Goal: Task Accomplishment & Management: Manage account settings

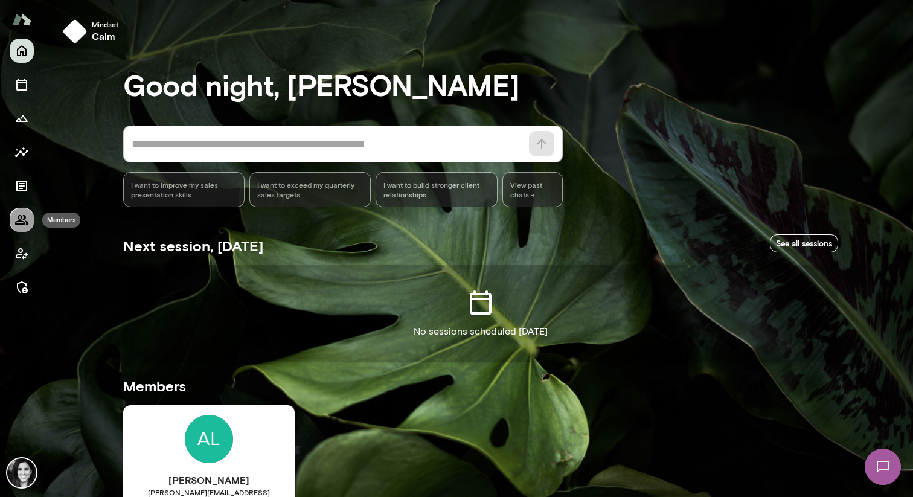
click at [25, 211] on button "Members" at bounding box center [22, 220] width 24 height 24
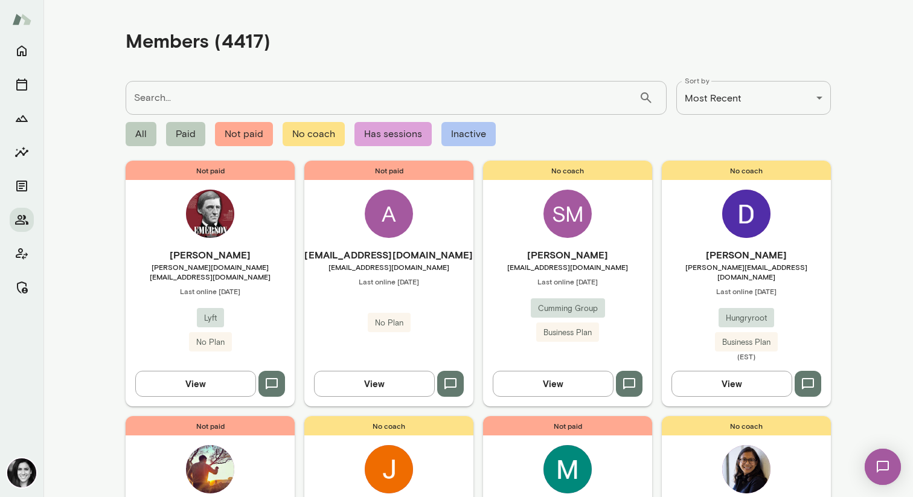
click at [194, 202] on img at bounding box center [210, 214] width 48 height 48
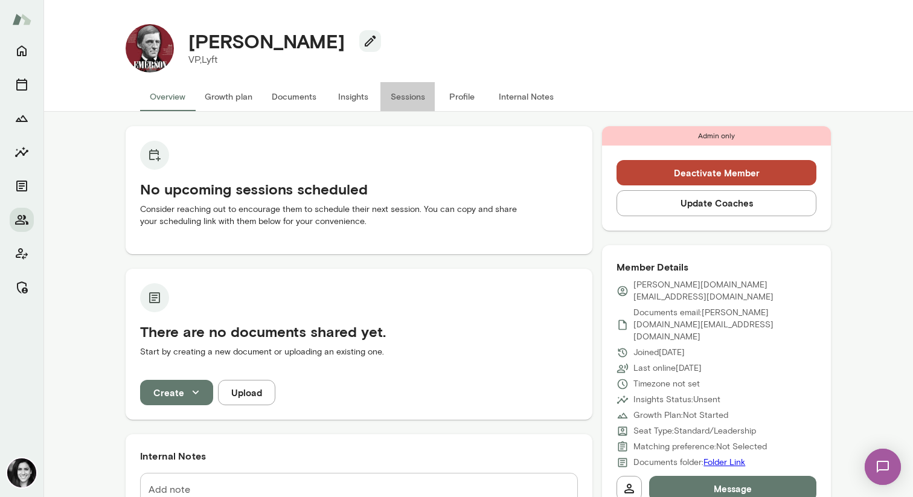
click at [412, 89] on button "Sessions" at bounding box center [407, 96] width 54 height 29
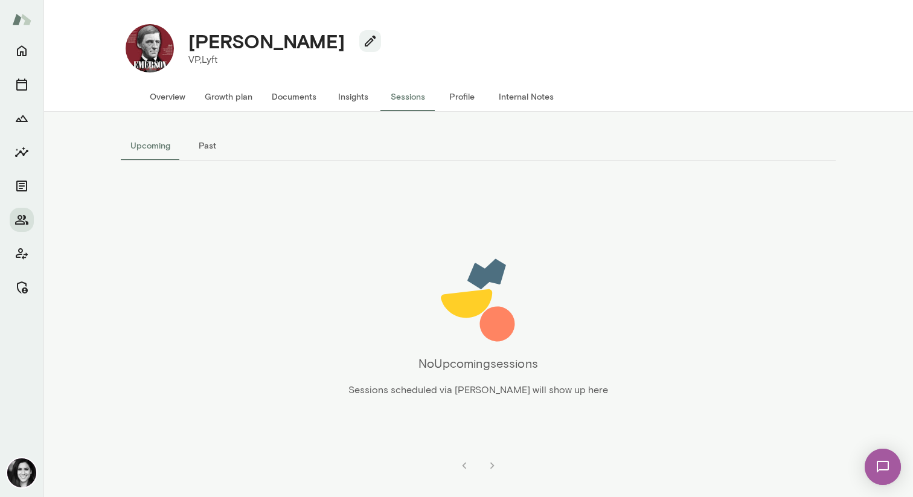
click at [194, 155] on button "Past" at bounding box center [207, 145] width 54 height 29
drag, startPoint x: 193, startPoint y: 39, endPoint x: 312, endPoint y: 39, distance: 119.0
click at [312, 39] on div "[PERSON_NAME]" at bounding box center [280, 41] width 202 height 23
copy h4 "[PERSON_NAME]"
click at [166, 98] on button "Overview" at bounding box center [167, 96] width 55 height 29
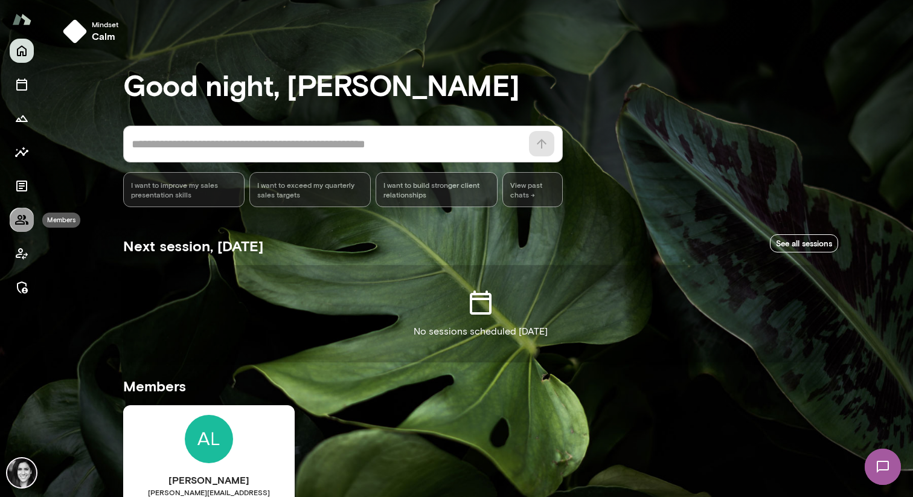
click at [28, 225] on icon "Members" at bounding box center [21, 220] width 14 height 14
